Goal: Task Accomplishment & Management: Use online tool/utility

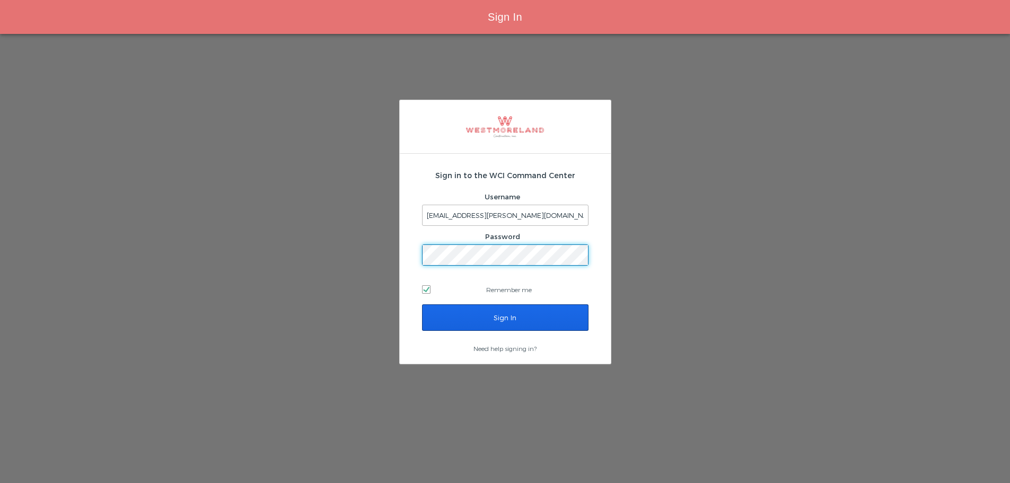
click at [451, 316] on input "Sign In" at bounding box center [505, 317] width 167 height 27
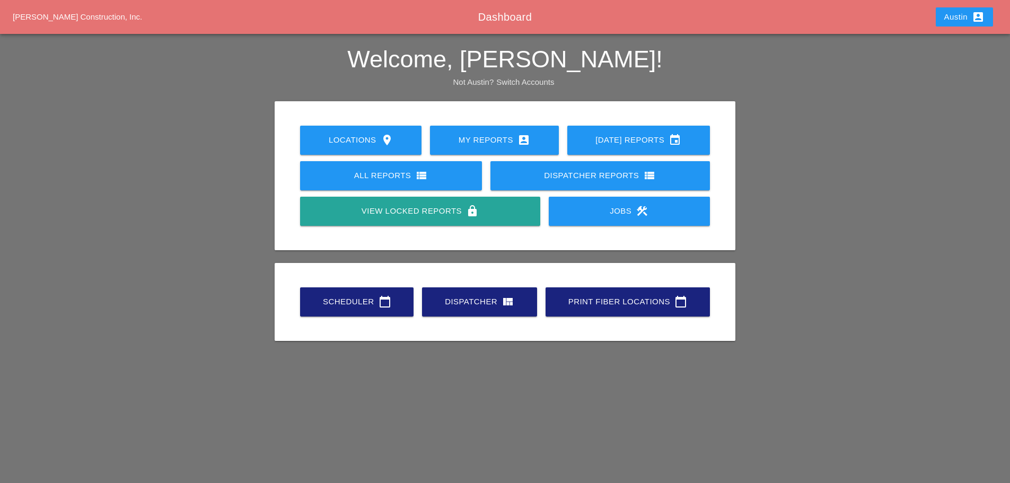
click at [360, 300] on div "Scheduler calendar_today" at bounding box center [357, 301] width 80 height 13
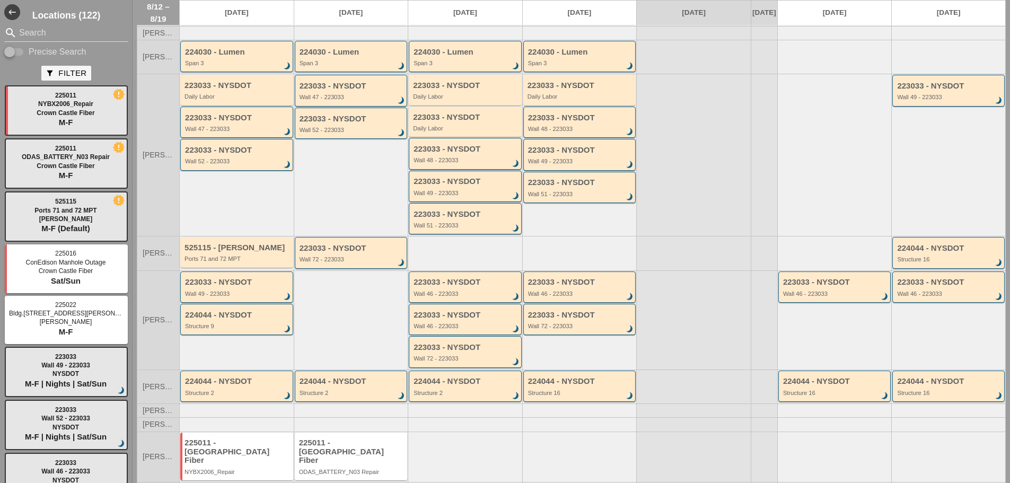
scroll to position [132, 0]
